Goal: Information Seeking & Learning: Learn about a topic

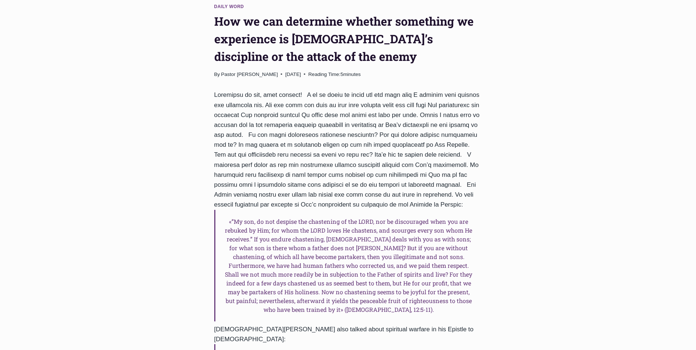
scroll to position [73, 0]
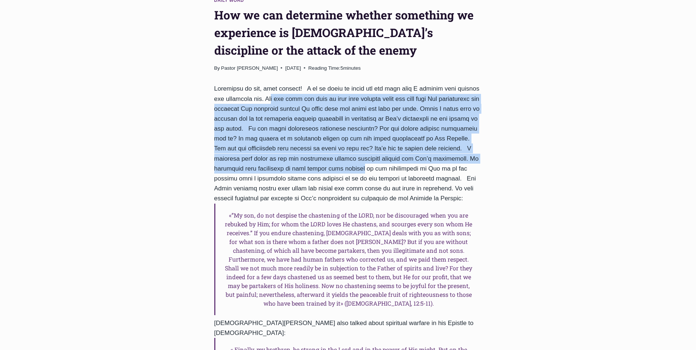
drag, startPoint x: 270, startPoint y: 98, endPoint x: 390, endPoint y: 175, distance: 142.8
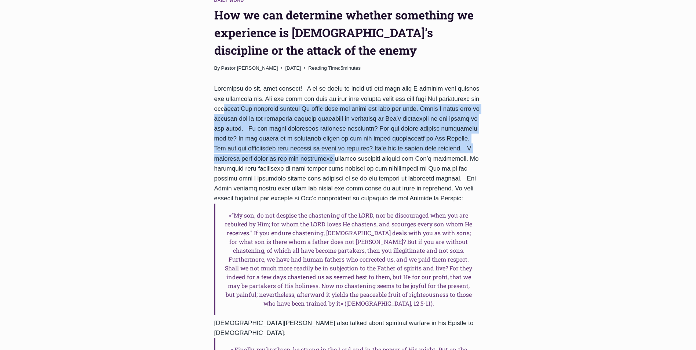
drag, startPoint x: 261, startPoint y: 104, endPoint x: 379, endPoint y: 173, distance: 136.6
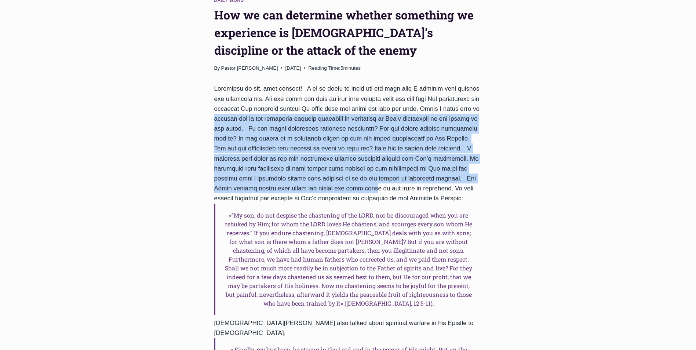
drag, startPoint x: 246, startPoint y: 119, endPoint x: 369, endPoint y: 192, distance: 143.6
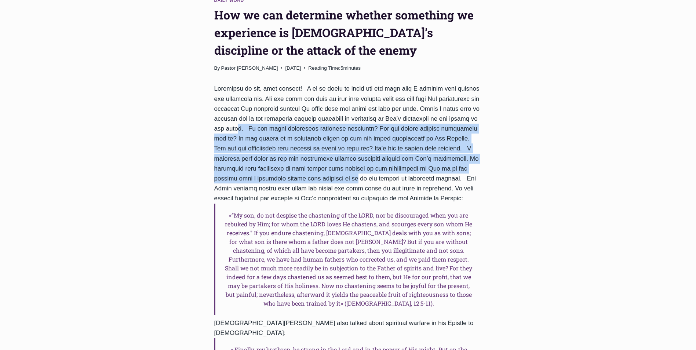
drag, startPoint x: 275, startPoint y: 131, endPoint x: 361, endPoint y: 182, distance: 100.0
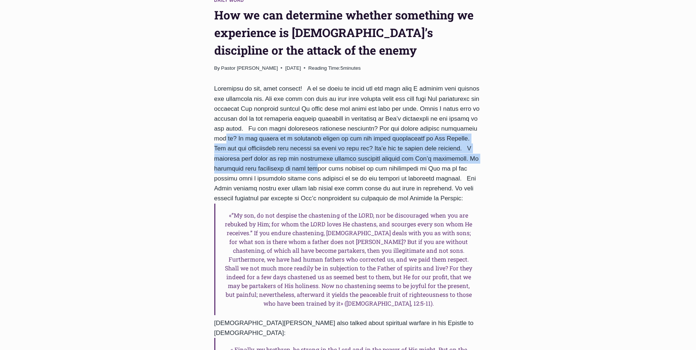
drag, startPoint x: 250, startPoint y: 142, endPoint x: 349, endPoint y: 176, distance: 104.9
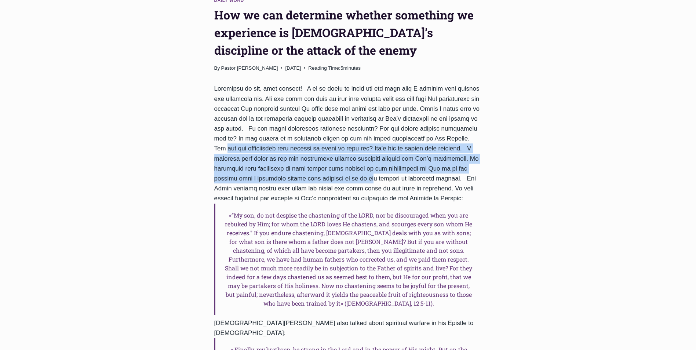
drag, startPoint x: 245, startPoint y: 148, endPoint x: 377, endPoint y: 182, distance: 136.3
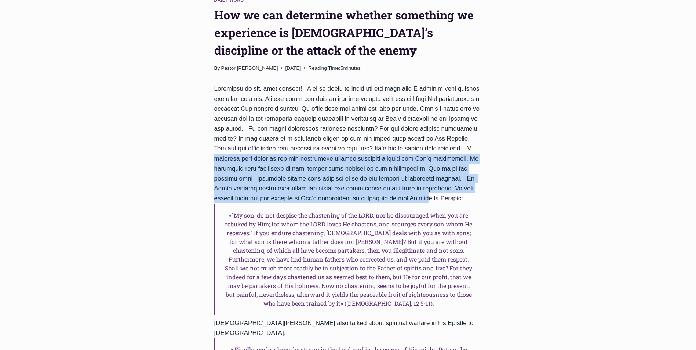
drag, startPoint x: 244, startPoint y: 159, endPoint x: 394, endPoint y: 203, distance: 155.7
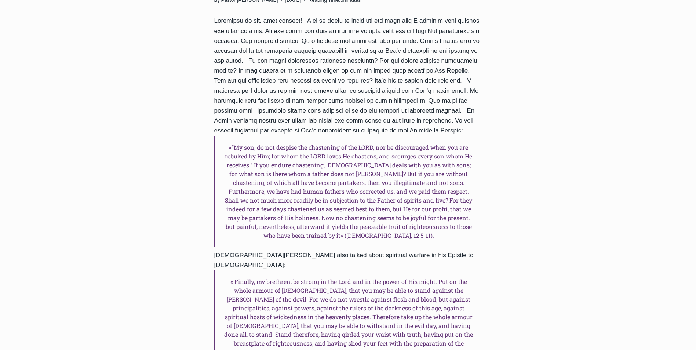
scroll to position [147, 0]
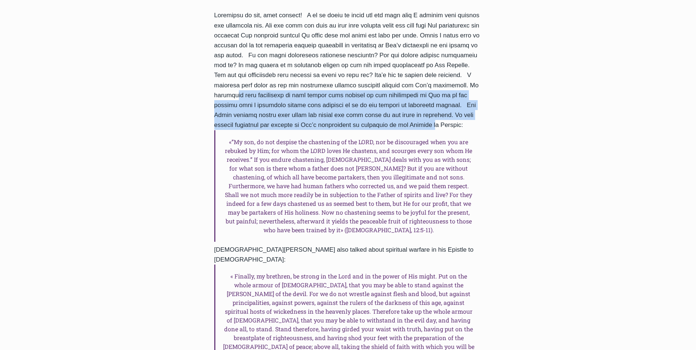
drag, startPoint x: 263, startPoint y: 95, endPoint x: 401, endPoint y: 122, distance: 141.0
drag, startPoint x: 324, startPoint y: 103, endPoint x: 458, endPoint y: 123, distance: 135.7
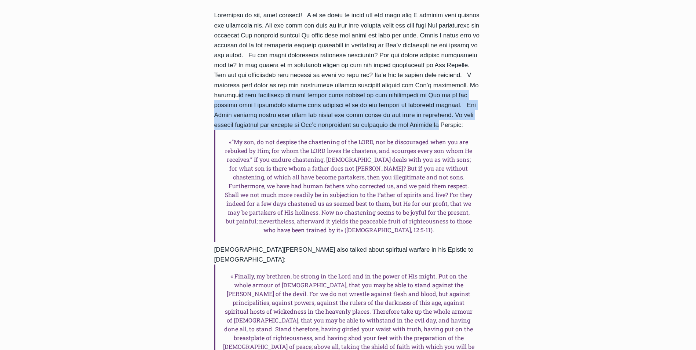
drag, startPoint x: 458, startPoint y: 123, endPoint x: 240, endPoint y: 98, distance: 219.4
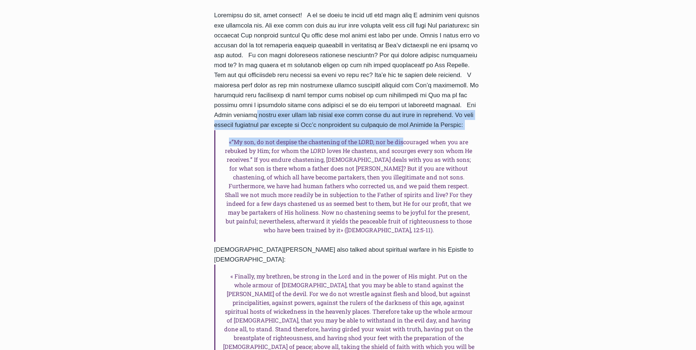
drag, startPoint x: 243, startPoint y: 112, endPoint x: 413, endPoint y: 143, distance: 173.3
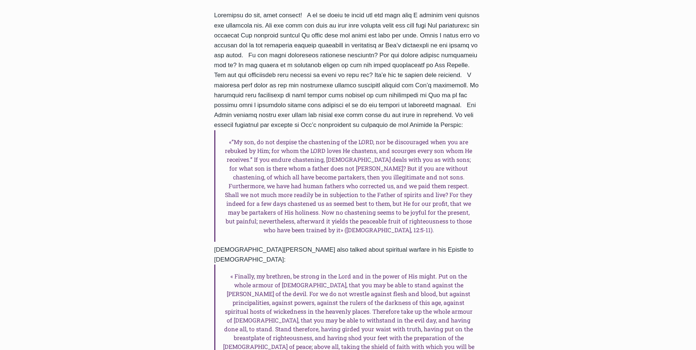
click at [414, 143] on h6 "«”My son, do not despise the chastening of the LORD, nor be discouraged when yo…" at bounding box center [348, 186] width 268 height 112
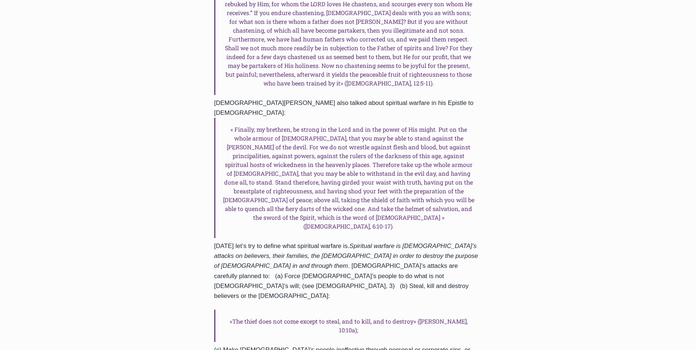
scroll to position [330, 0]
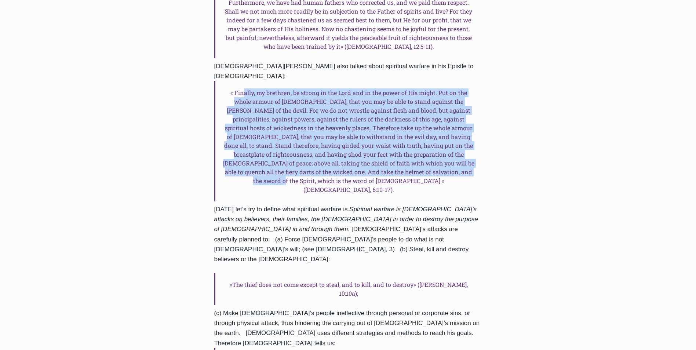
drag, startPoint x: 286, startPoint y: 90, endPoint x: 425, endPoint y: 168, distance: 159.3
click at [425, 168] on h6 "« Finally, my brethren, be strong in the Lord and in the power of His might. Pu…" at bounding box center [348, 141] width 268 height 120
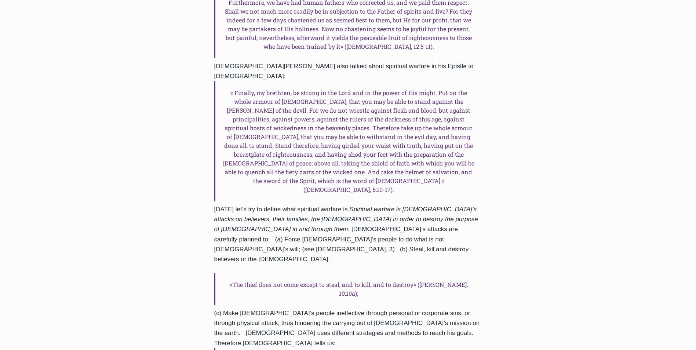
click at [426, 168] on h6 "« Finally, my brethren, be strong in the Lord and in the power of His might. Pu…" at bounding box center [348, 141] width 268 height 120
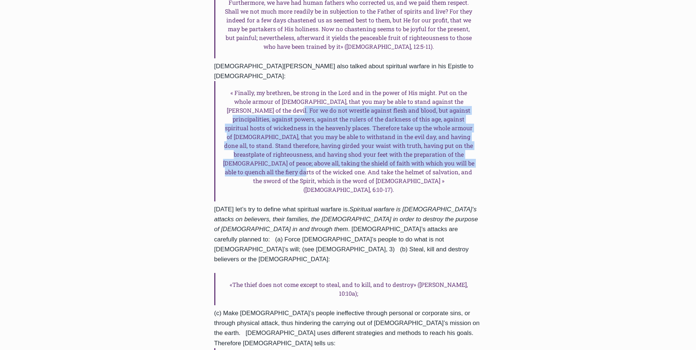
drag, startPoint x: 254, startPoint y: 101, endPoint x: 457, endPoint y: 155, distance: 210.5
click at [457, 155] on h6 "« Finally, my brethren, be strong in the Lord and in the power of His might. Pu…" at bounding box center [348, 141] width 268 height 120
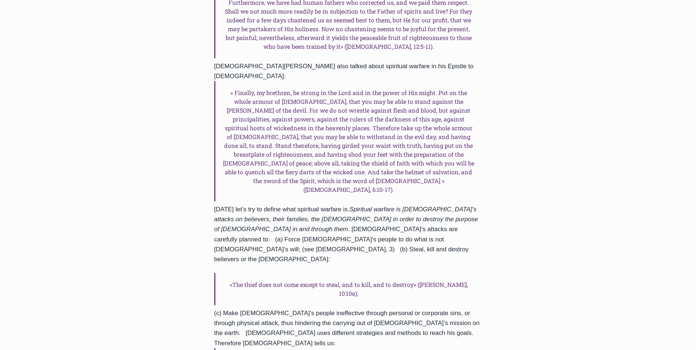
click at [458, 156] on h6 "« Finally, my brethren, be strong in the Lord and in the power of His might. Pu…" at bounding box center [348, 141] width 268 height 120
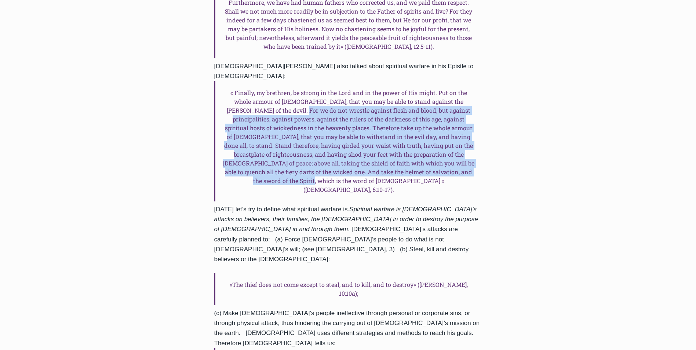
drag, startPoint x: 472, startPoint y: 168, endPoint x: 260, endPoint y: 96, distance: 223.7
click at [260, 96] on h6 "« Finally, my brethren, be strong in the Lord and in the power of His might. Pu…" at bounding box center [348, 141] width 268 height 120
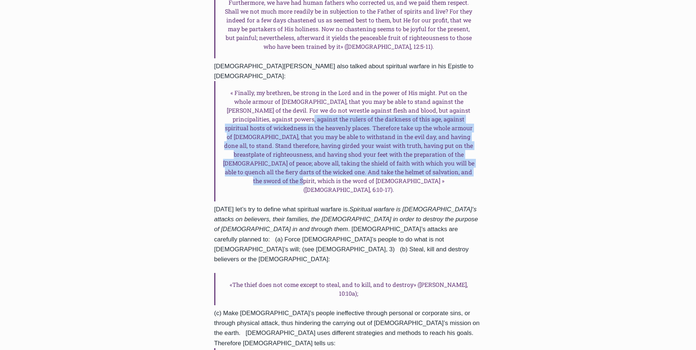
drag, startPoint x: 251, startPoint y: 110, endPoint x: 444, endPoint y: 166, distance: 200.9
click at [442, 166] on h6 "« Finally, my brethren, be strong in the Lord and in the power of His might. Pu…" at bounding box center [348, 141] width 268 height 120
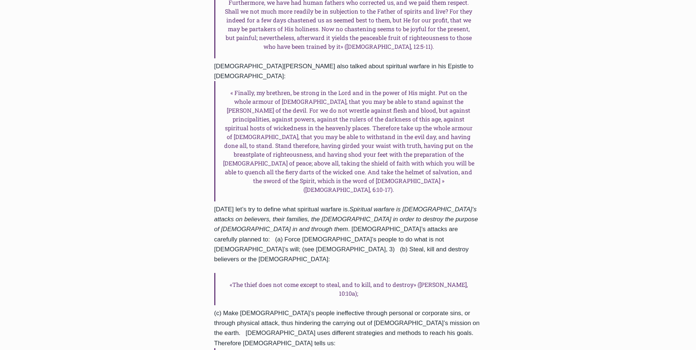
click at [446, 167] on h6 "« Finally, my brethren, be strong in the Lord and in the power of His might. Pu…" at bounding box center [348, 141] width 268 height 120
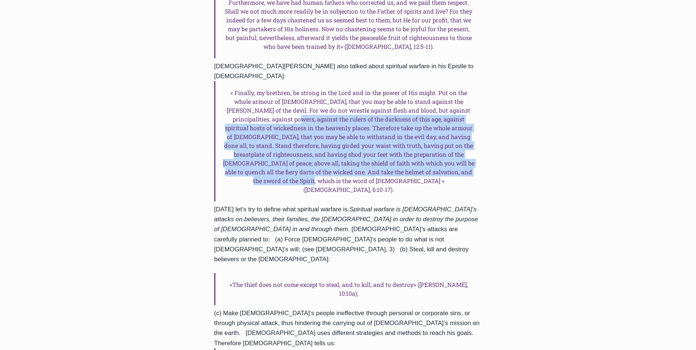
drag, startPoint x: 460, startPoint y: 161, endPoint x: 242, endPoint y: 104, distance: 225.9
click at [242, 104] on h6 "« Finally, my brethren, be strong in the Lord and in the power of His might. Pu…" at bounding box center [348, 141] width 268 height 120
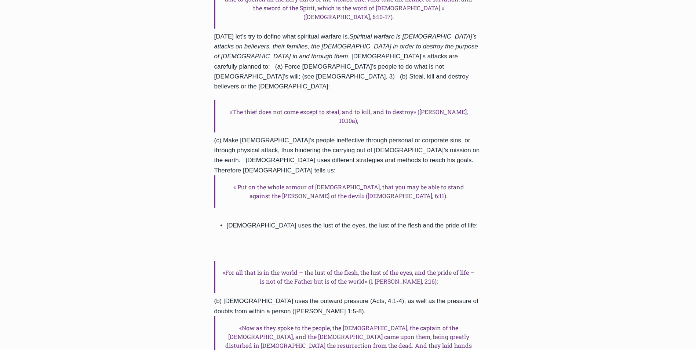
scroll to position [514, 0]
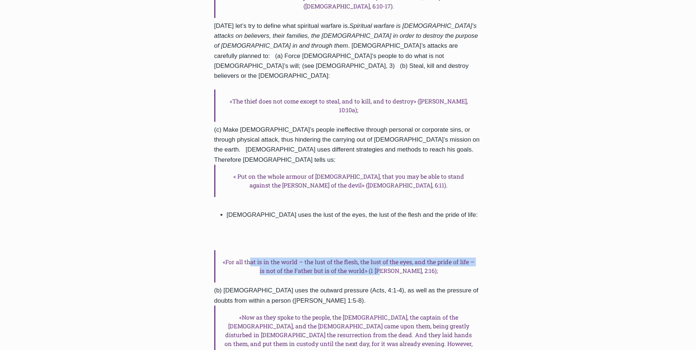
drag, startPoint x: 248, startPoint y: 196, endPoint x: 407, endPoint y: 214, distance: 159.9
click at [407, 250] on h6 "«For all that is in the world – the lust of the flesh, the lust of the eyes, an…" at bounding box center [348, 266] width 268 height 32
drag, startPoint x: 433, startPoint y: 208, endPoint x: 233, endPoint y: 193, distance: 200.1
click at [233, 250] on h6 "«For all that is in the world – the lust of the flesh, the lust of the eyes, an…" at bounding box center [348, 266] width 268 height 32
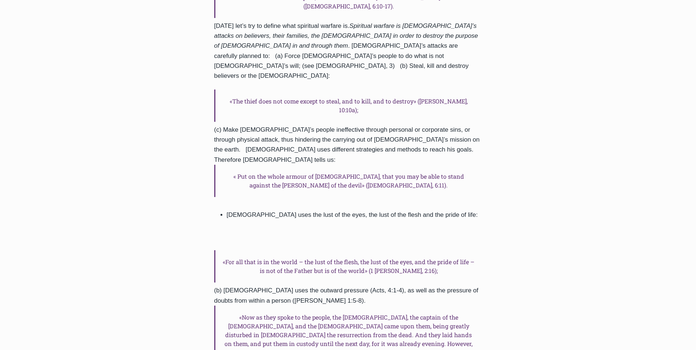
drag, startPoint x: 233, startPoint y: 193, endPoint x: 229, endPoint y: 189, distance: 5.5
click at [229, 250] on h6 "«For all that is in the world – the lust of the flesh, the lust of the eyes, an…" at bounding box center [348, 266] width 268 height 32
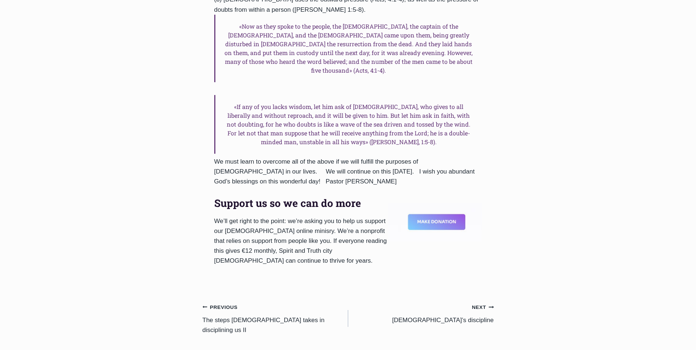
scroll to position [624, 0]
